Goal: Task Accomplishment & Management: Manage account settings

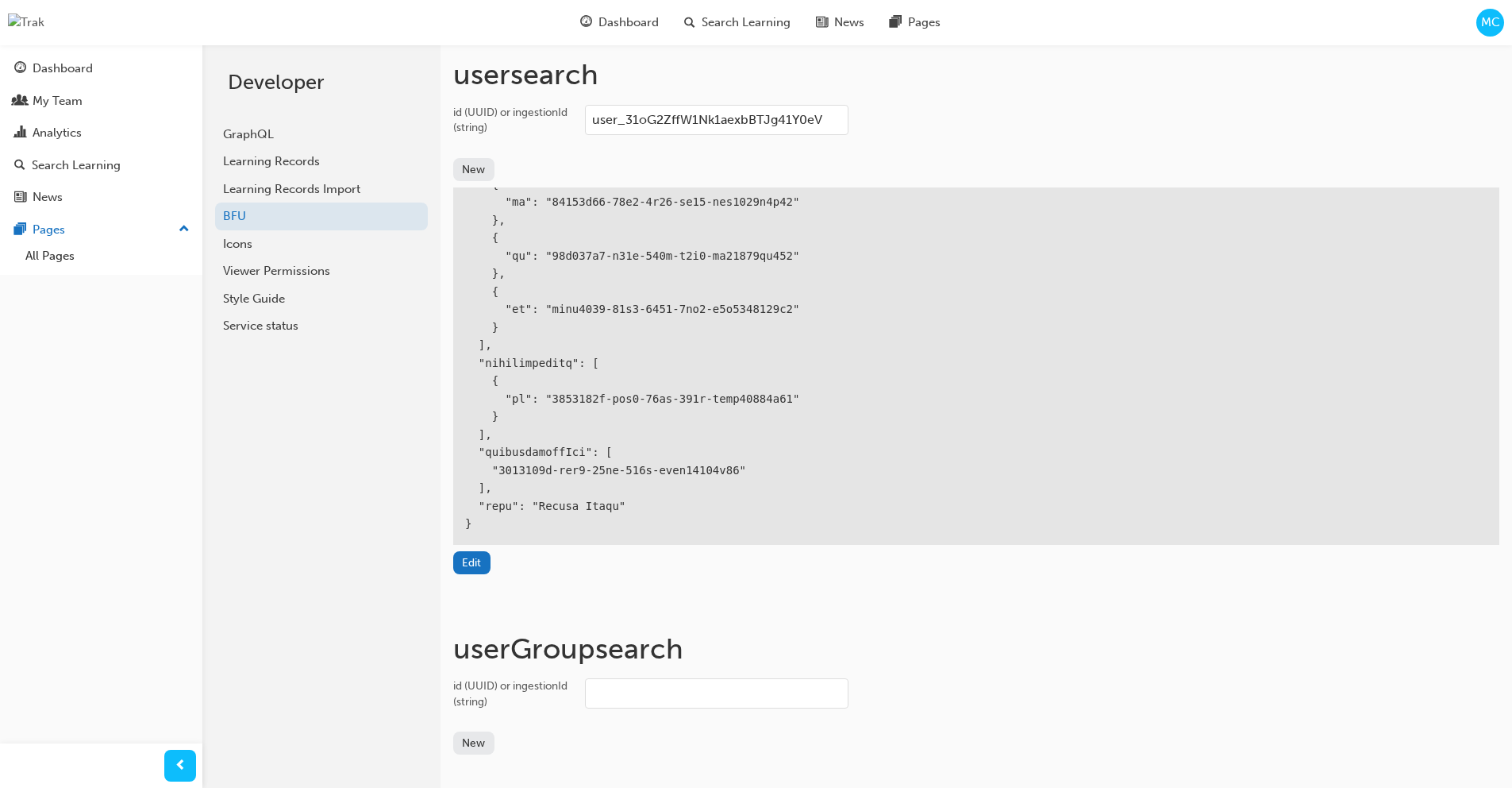
scroll to position [488, 0]
drag, startPoint x: 838, startPoint y: 127, endPoint x: 506, endPoint y: 131, distance: 332.0
click at [506, 131] on label "id (UUID) or ingestionId (string) user_31oG2ZffW1Nk1aexbBTJg41Y0eV" at bounding box center [977, 122] width 1047 height 34
click at [585, 131] on input "user_31oG2ZffW1Nk1aexbBTJg41Y0eV" at bounding box center [717, 120] width 264 height 30
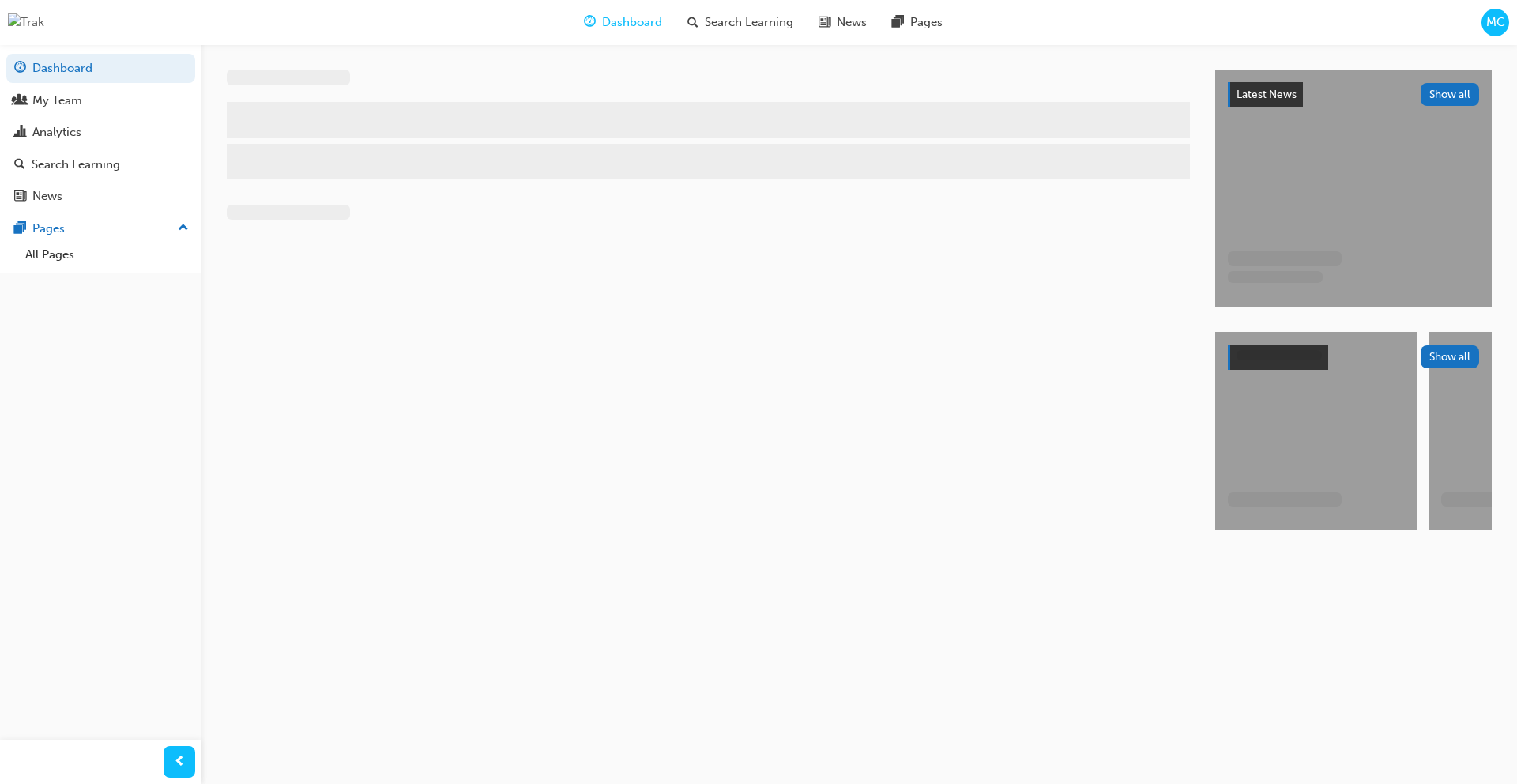
click at [1498, 28] on span "MC" at bounding box center [1497, 22] width 19 height 18
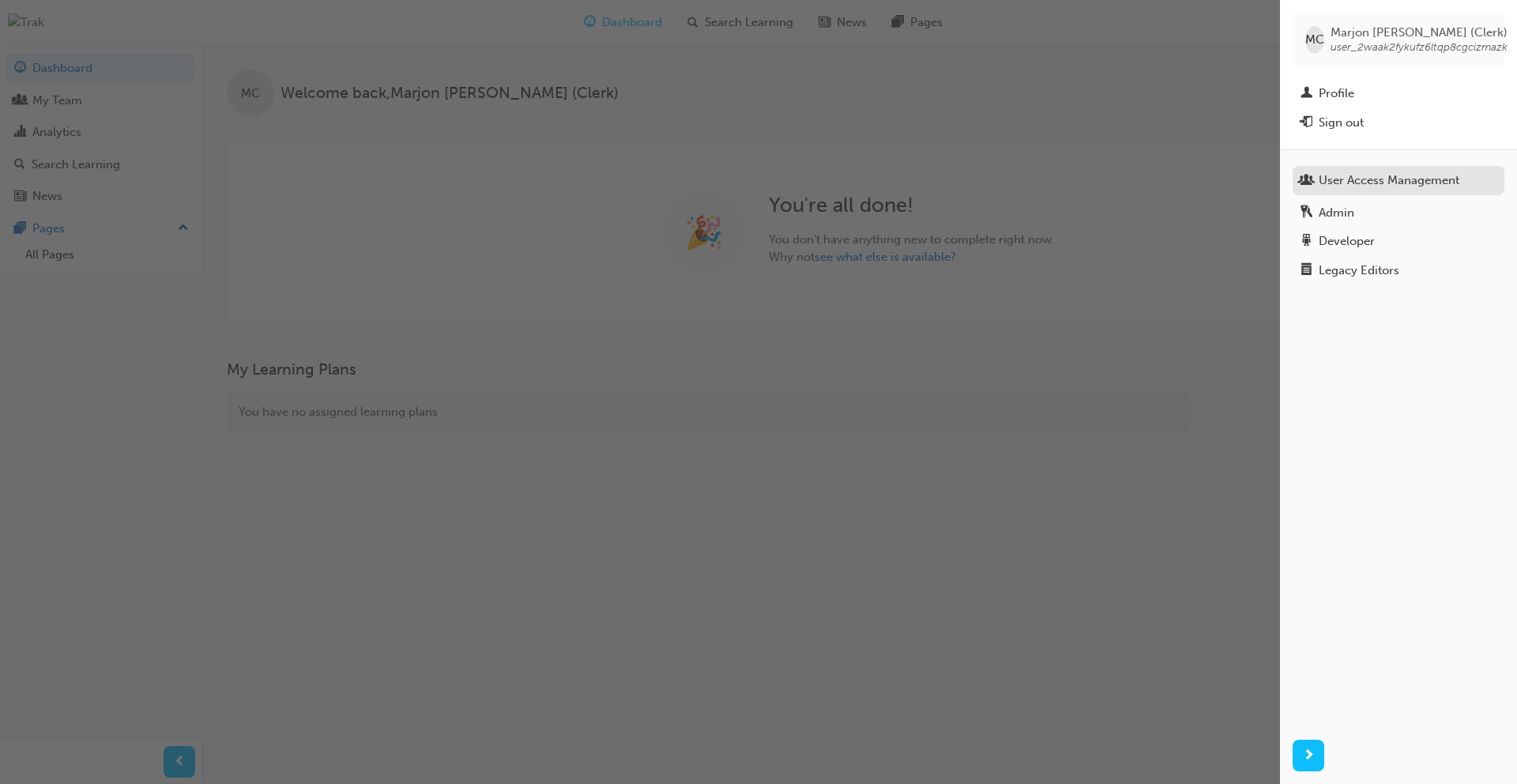
click at [1398, 173] on div "User Access Management" at bounding box center [1389, 180] width 141 height 18
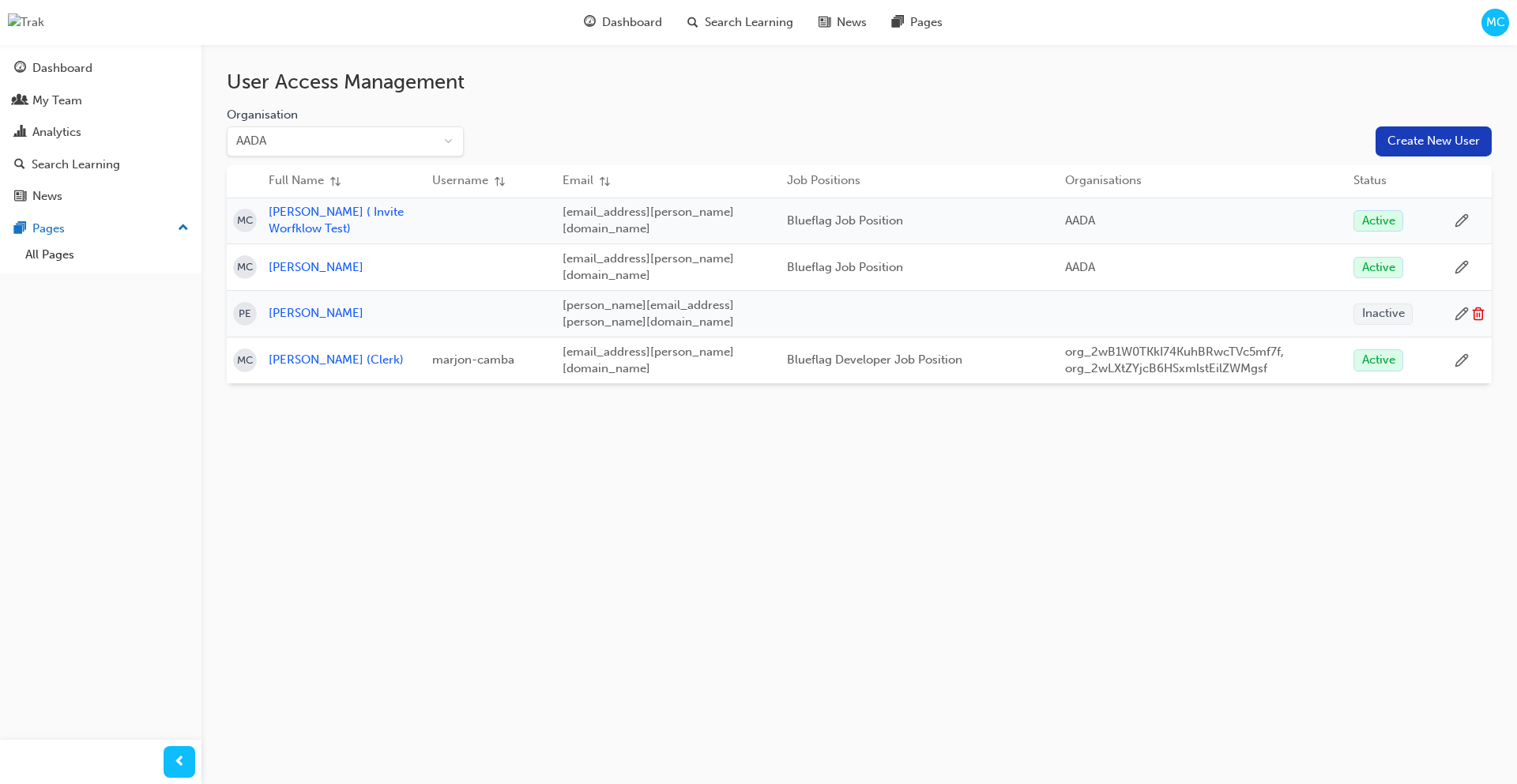
click at [1464, 261] on icon at bounding box center [1462, 267] width 15 height 15
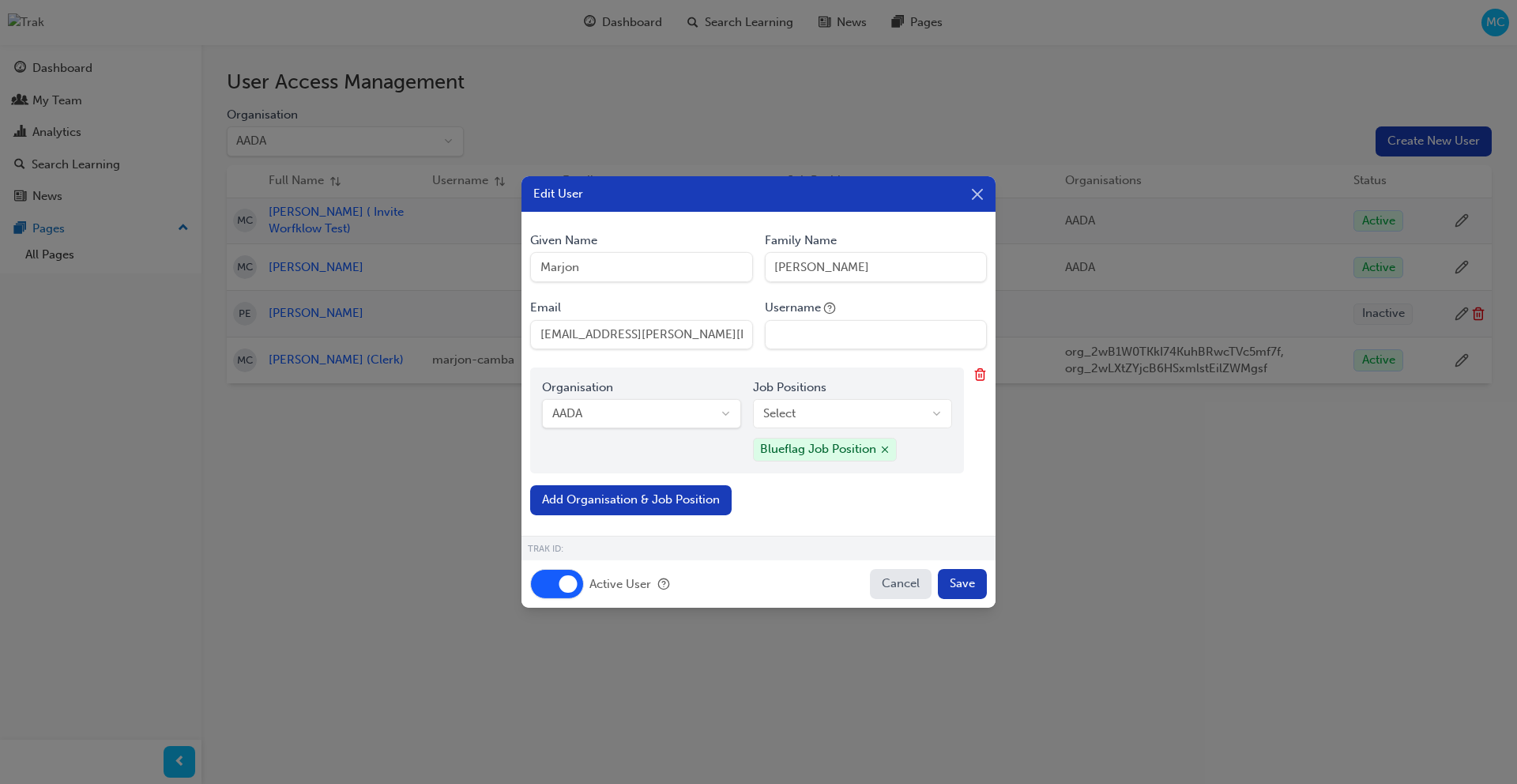
click at [555, 586] on button "Active User" at bounding box center [556, 583] width 53 height 30
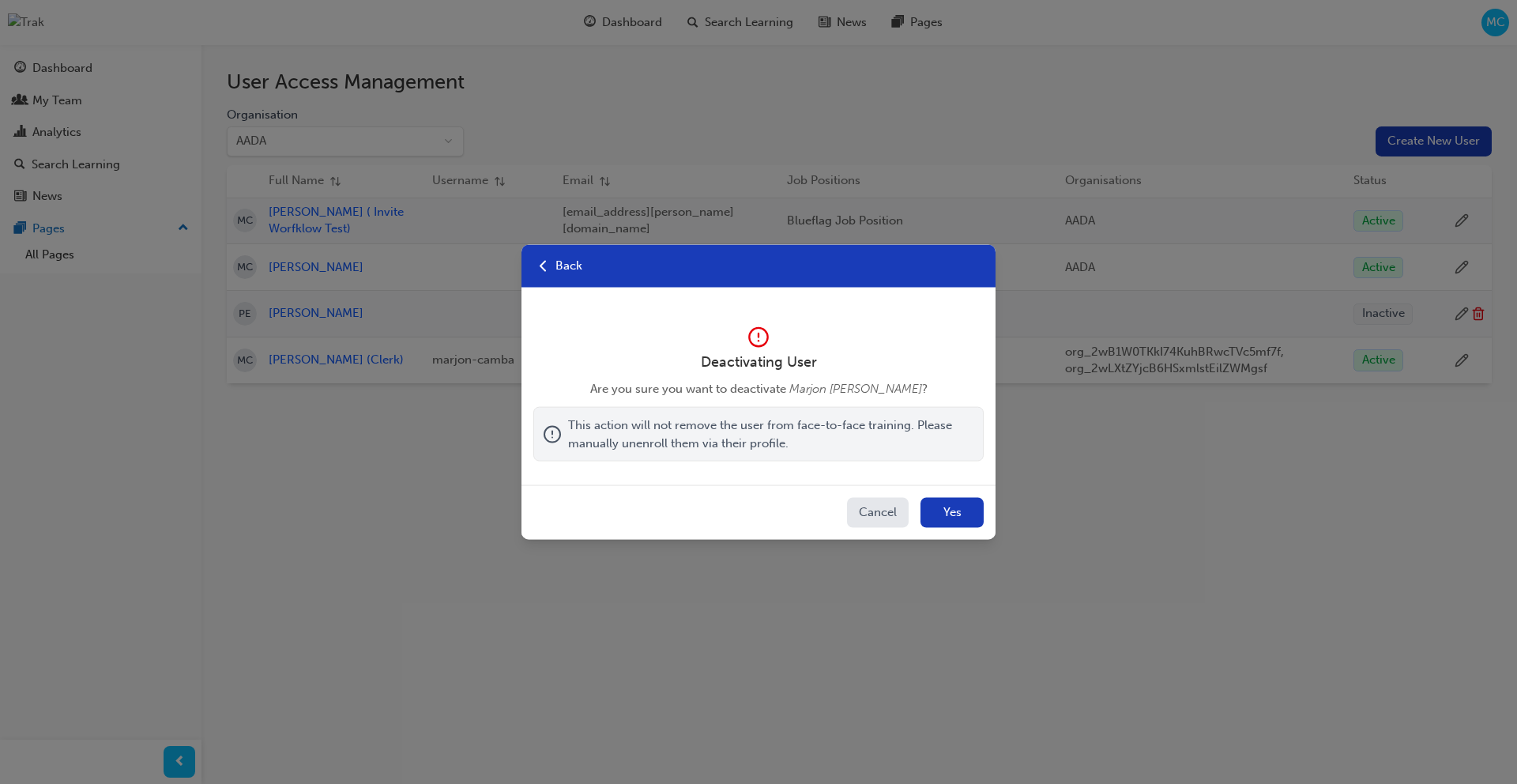
click at [958, 514] on button "Yes" at bounding box center [952, 513] width 63 height 30
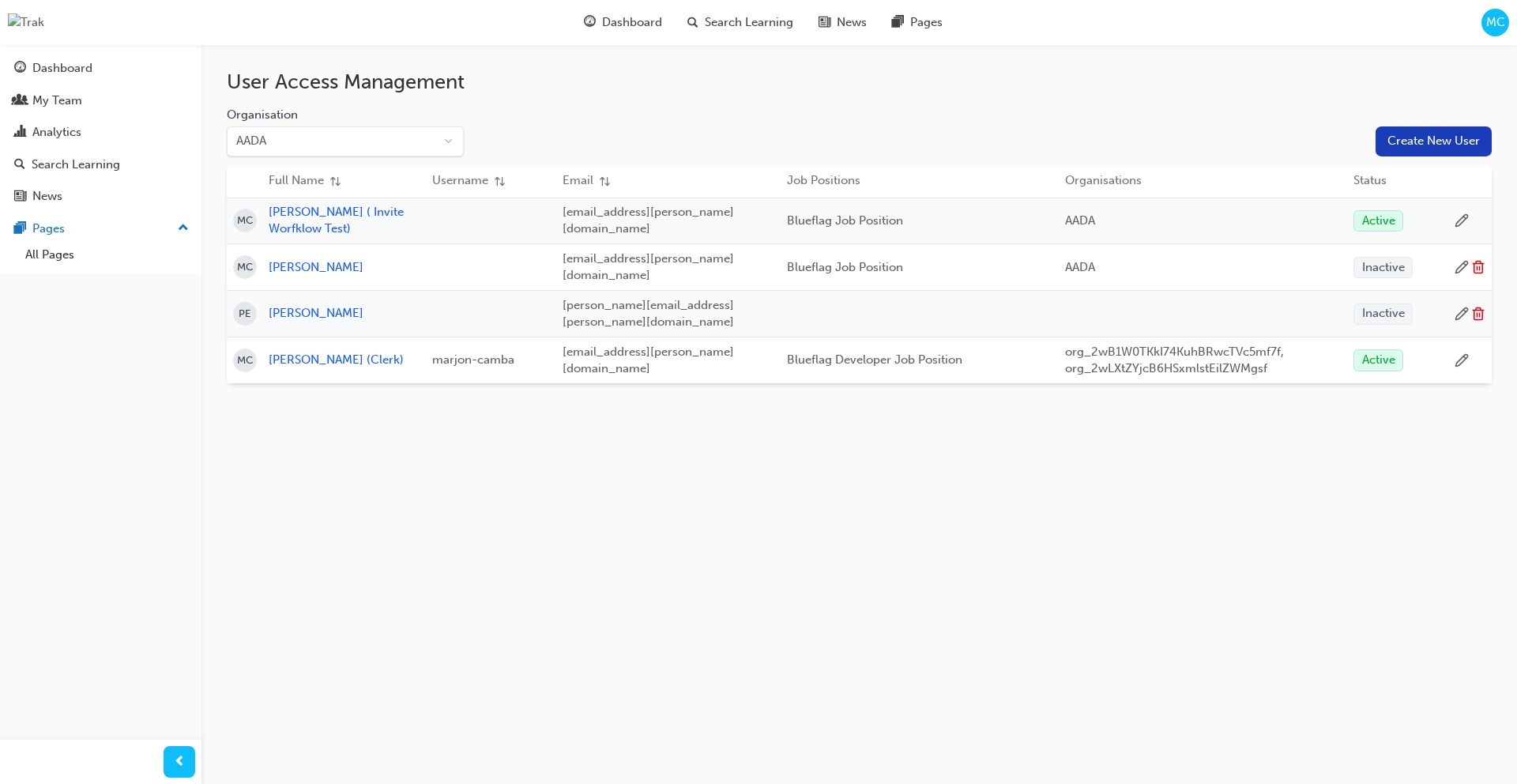
click at [1463, 219] on icon at bounding box center [1462, 220] width 15 height 15
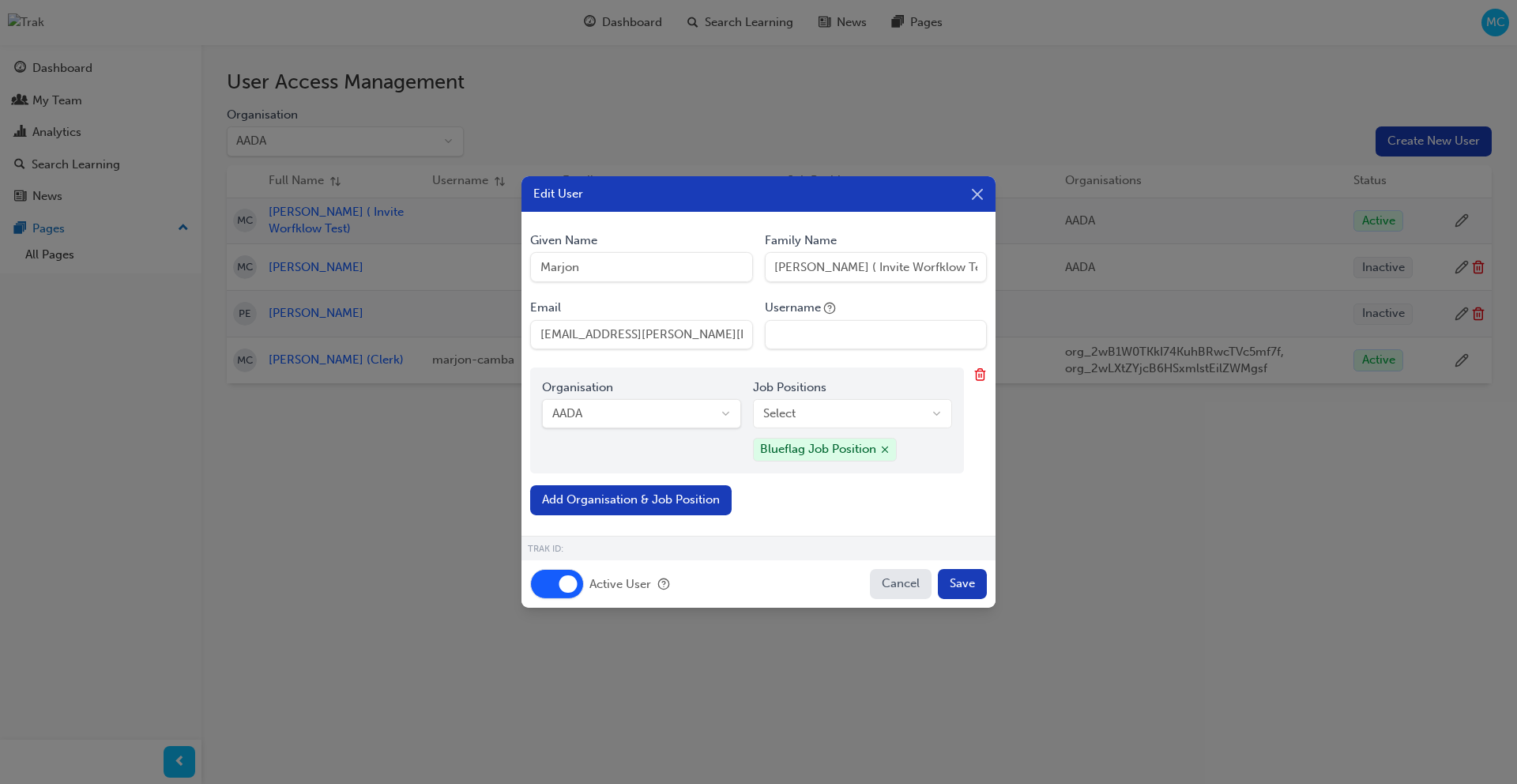
click at [557, 577] on button "Active User" at bounding box center [556, 583] width 53 height 30
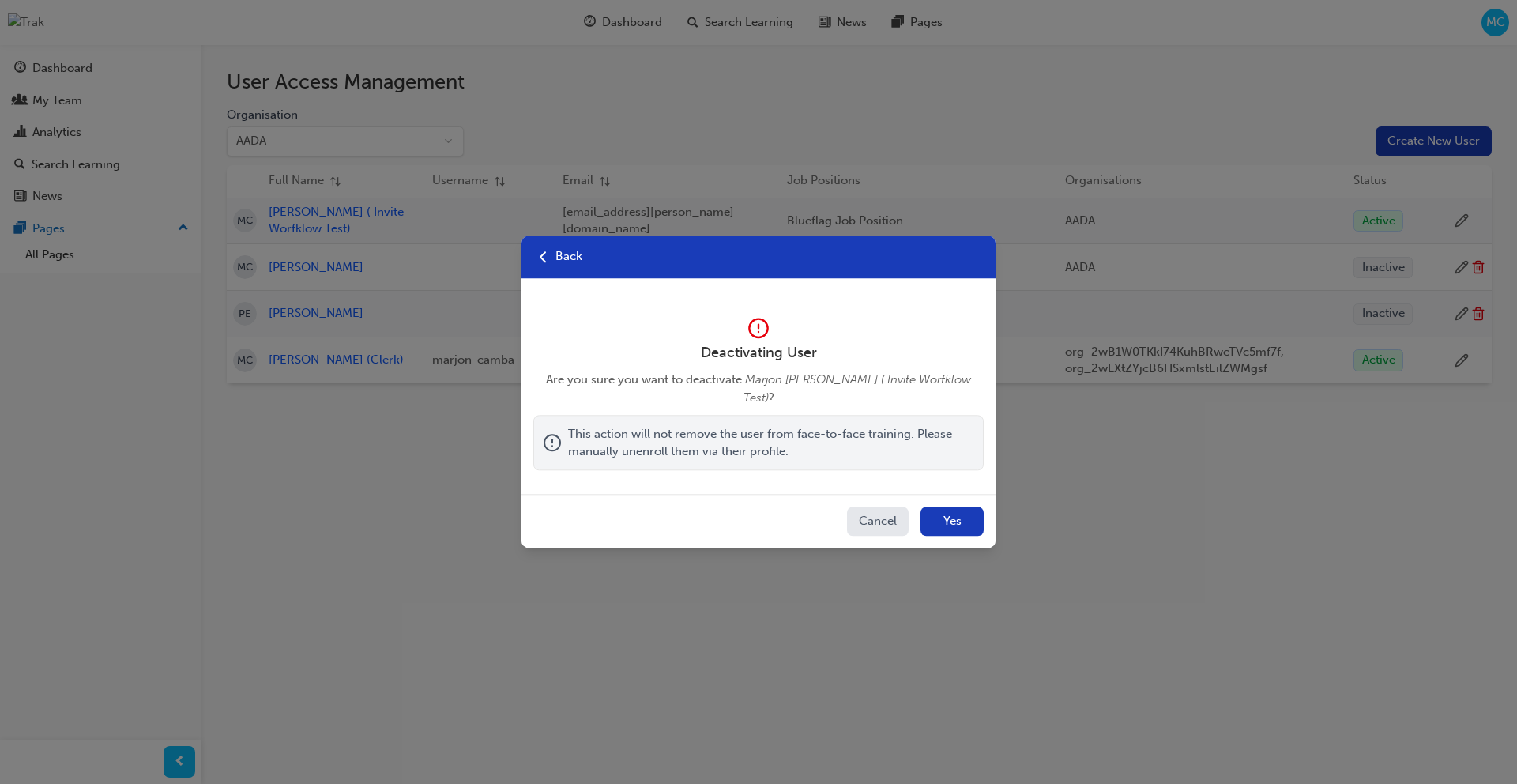
click at [950, 515] on button "Yes" at bounding box center [952, 521] width 63 height 30
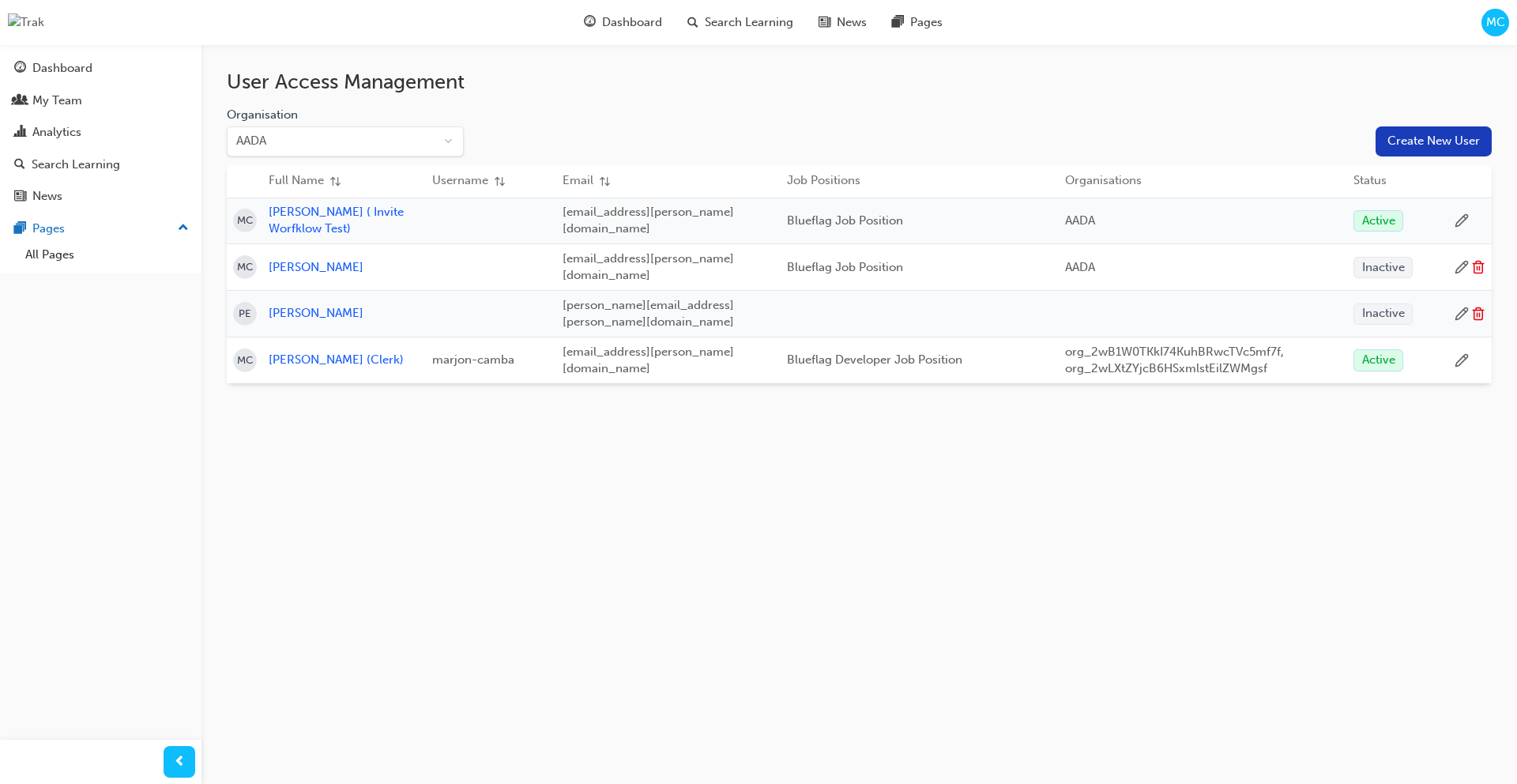
click at [1479, 268] on icon at bounding box center [1478, 268] width 9 height 10
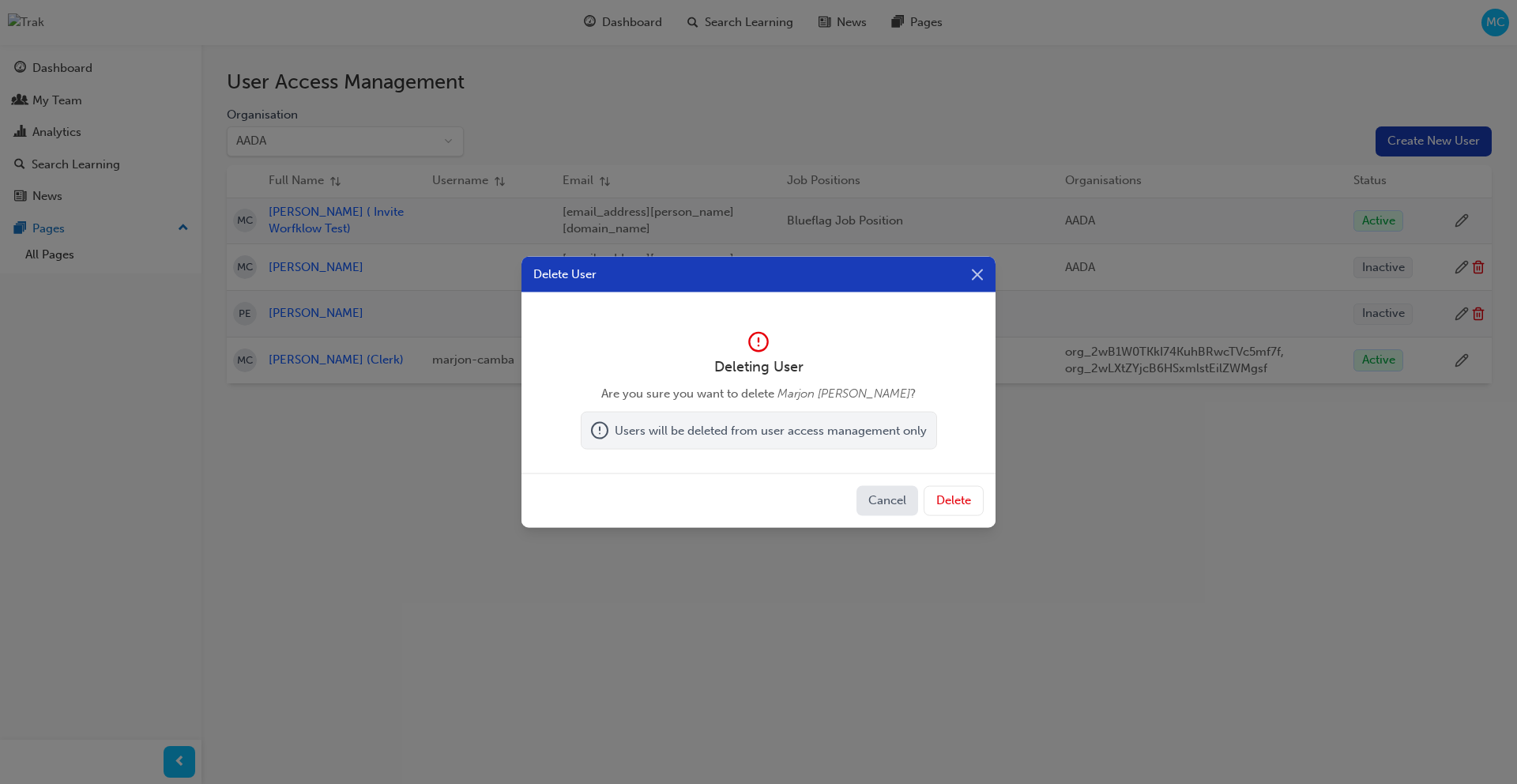
click at [938, 498] on button "Delete" at bounding box center [954, 500] width 60 height 30
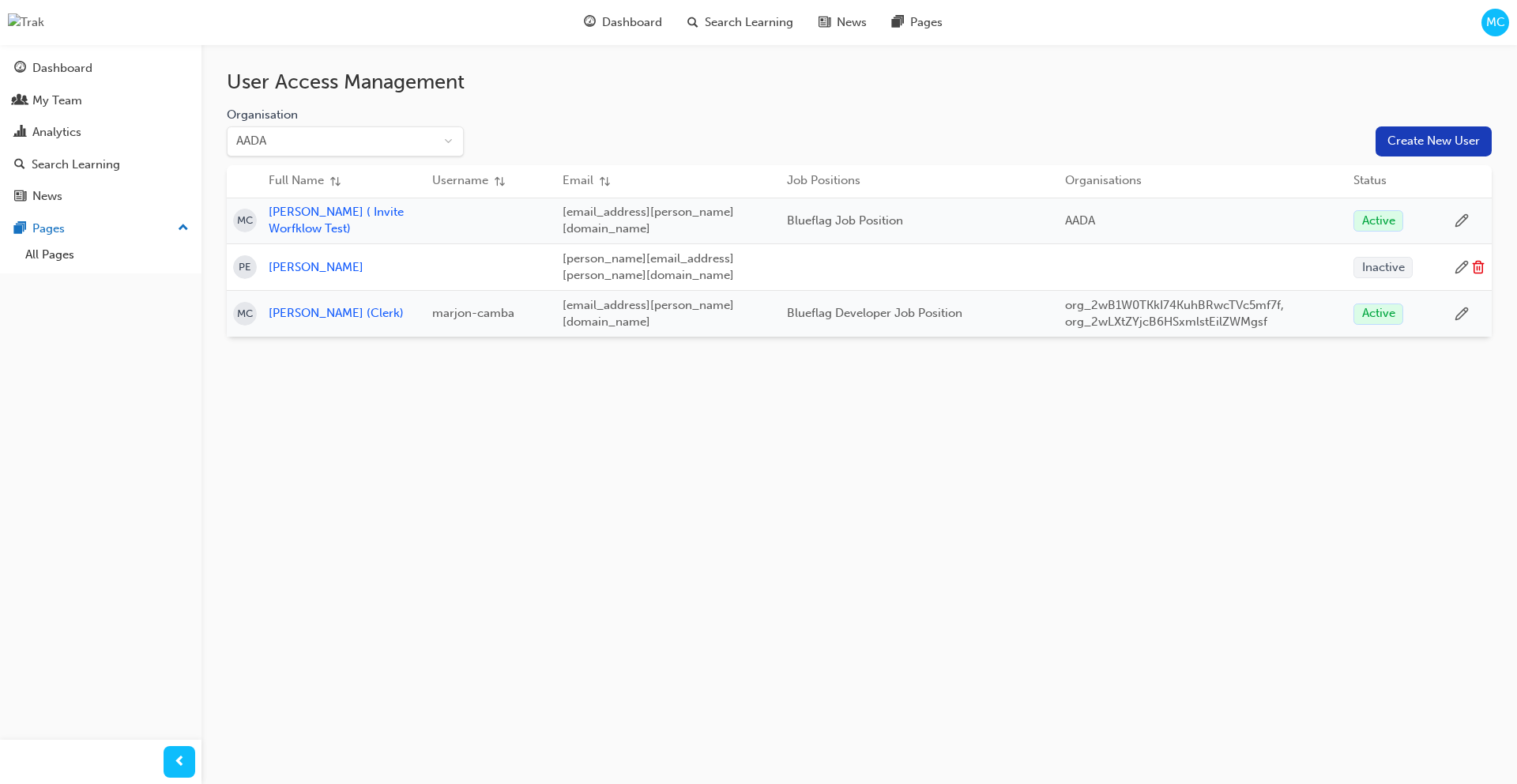
click at [1458, 219] on icon at bounding box center [1462, 220] width 15 height 15
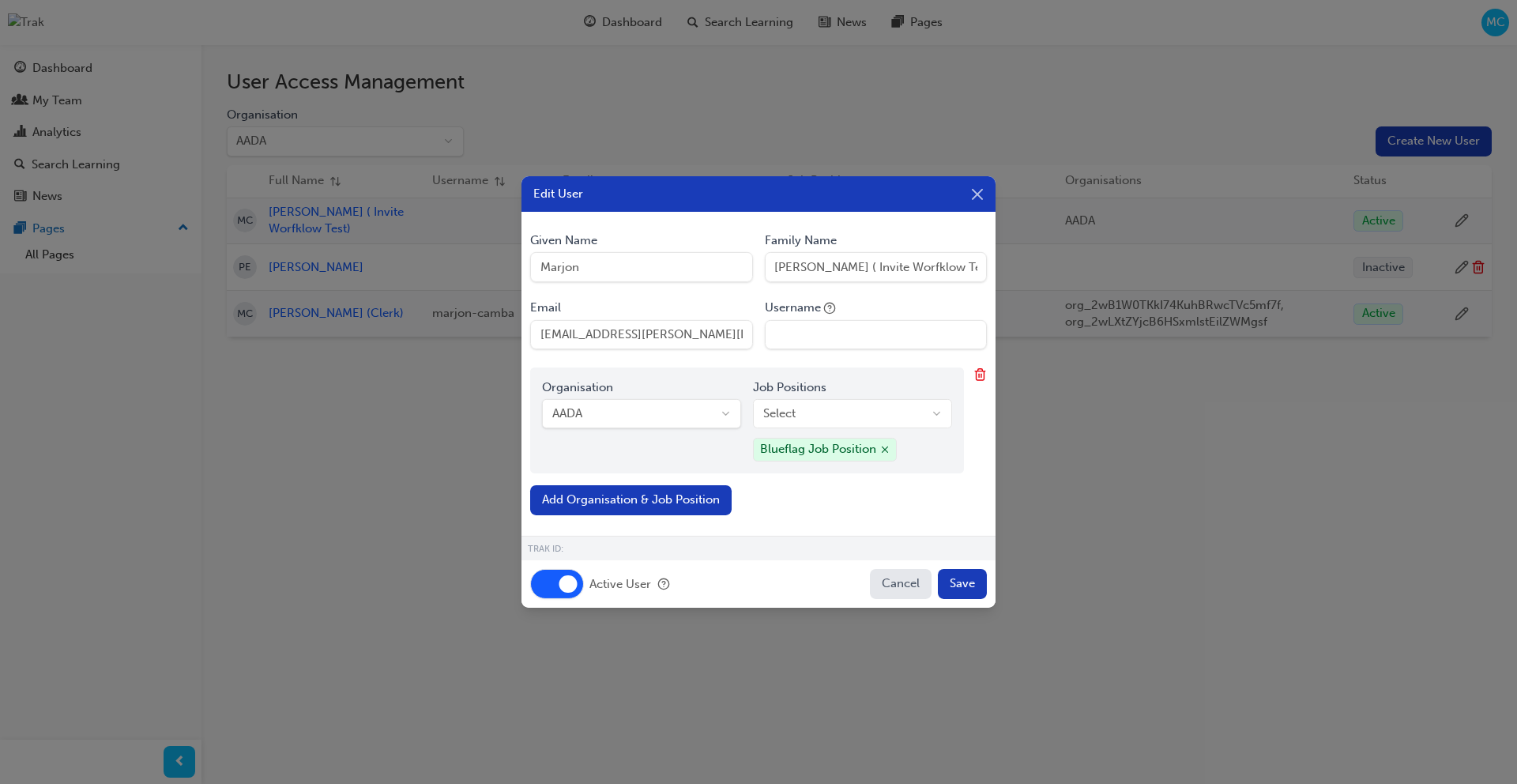
click at [546, 582] on button "Active User" at bounding box center [556, 583] width 53 height 30
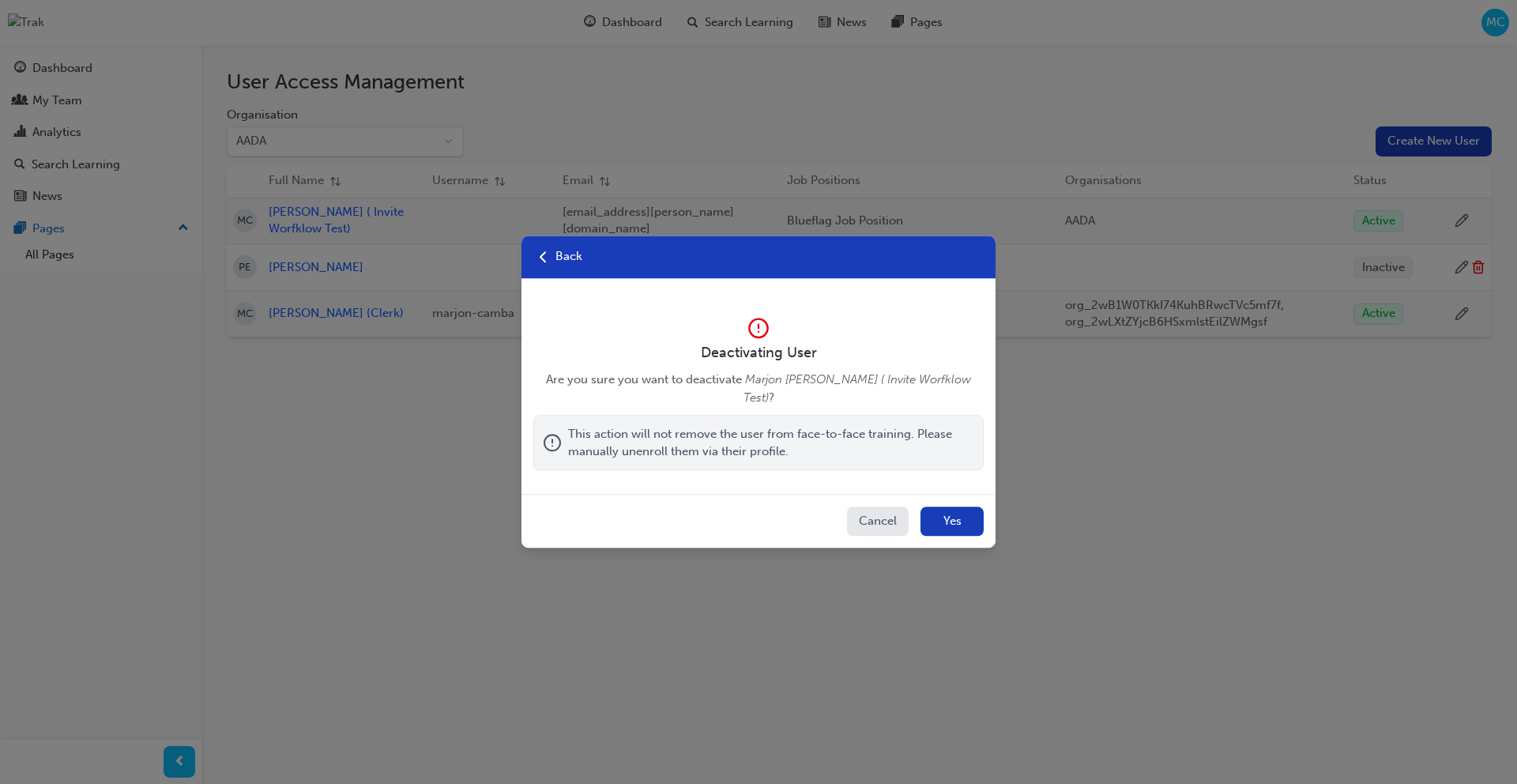
click at [927, 515] on button "Yes" at bounding box center [952, 521] width 63 height 30
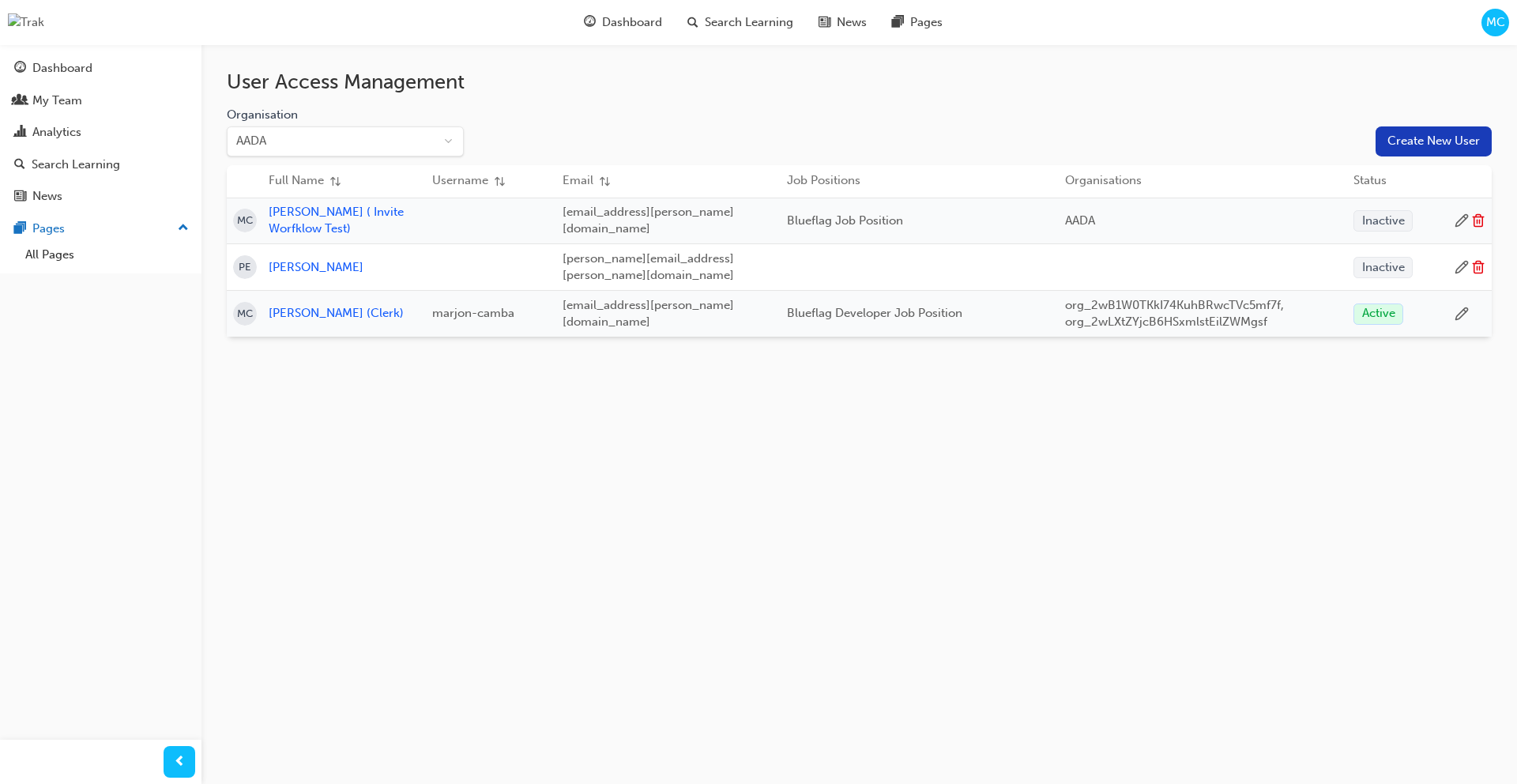
click at [1476, 222] on icon at bounding box center [1478, 220] width 15 height 15
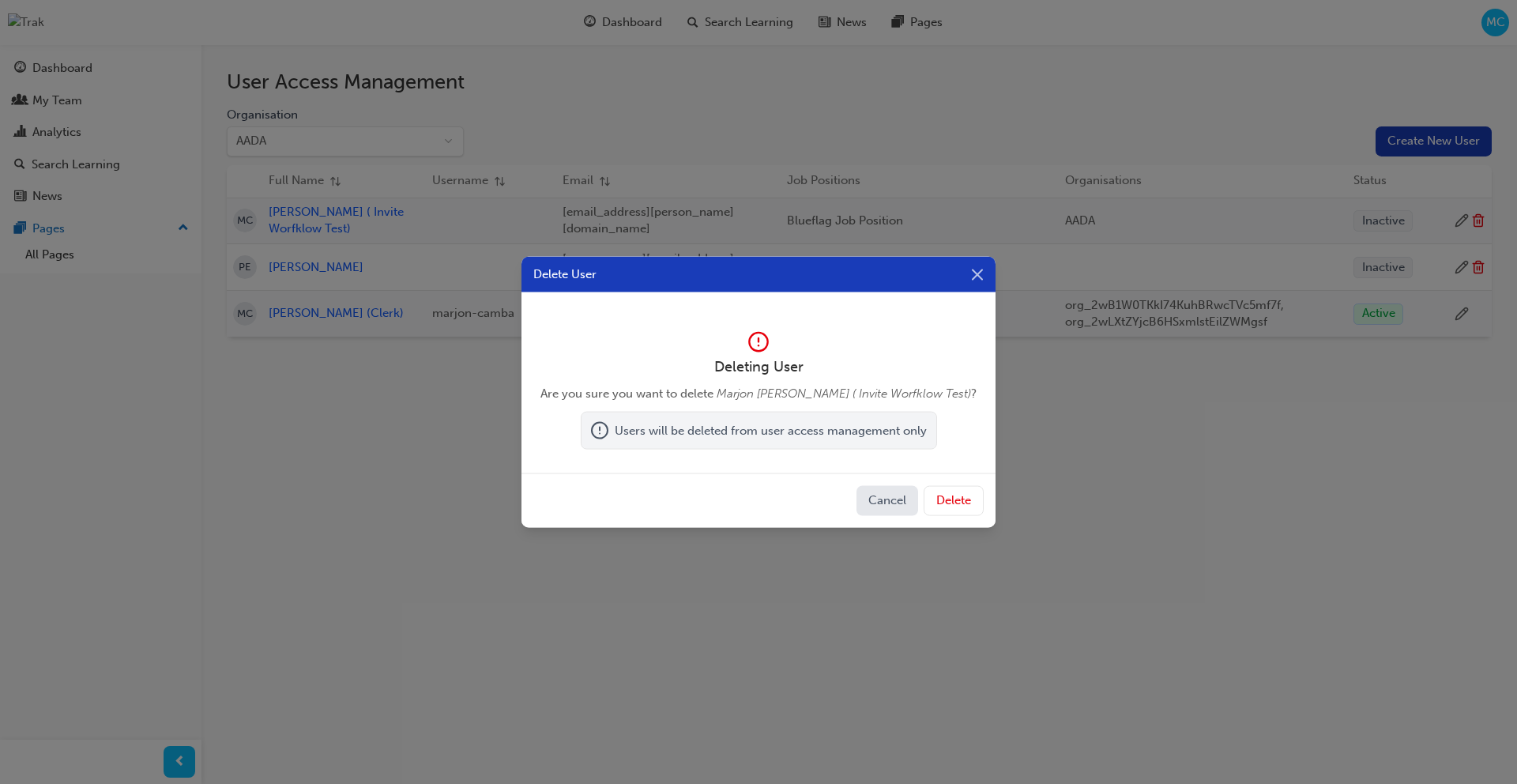
click at [973, 503] on button "Delete" at bounding box center [954, 500] width 60 height 30
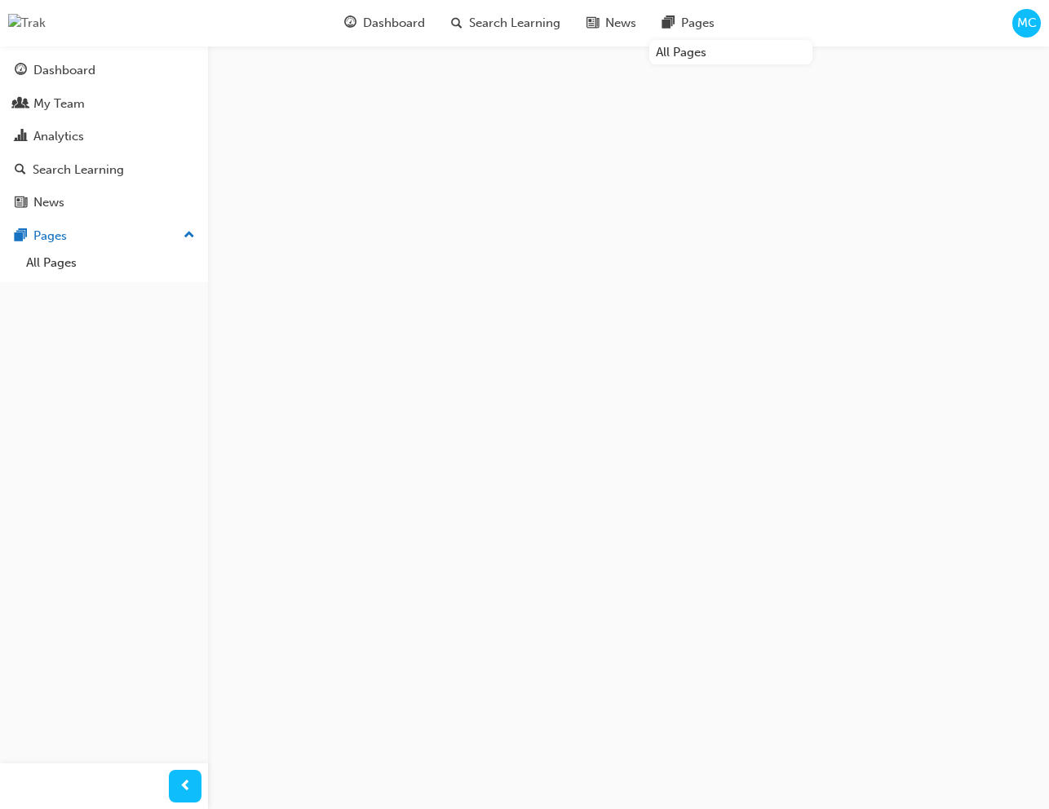
click at [1017, 22] on span "MC" at bounding box center [1027, 23] width 20 height 19
